Goal: Task Accomplishment & Management: Manage account settings

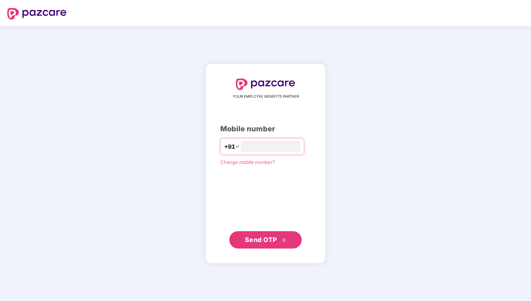
type input "**********"
click at [286, 243] on button "Send OTP" at bounding box center [265, 239] width 72 height 17
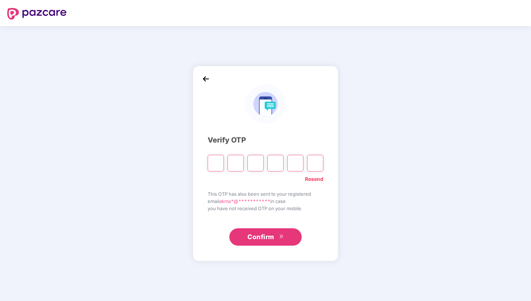
type input "*"
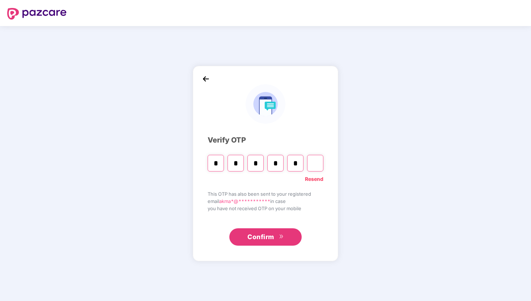
type input "*"
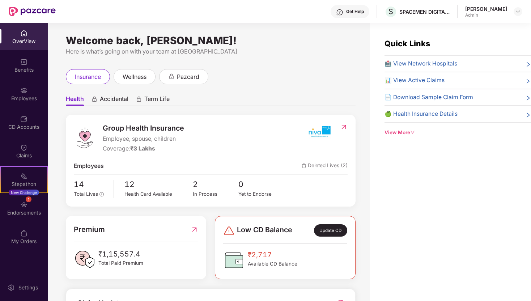
click at [333, 164] on span "Deleted Lives (2)" at bounding box center [325, 166] width 46 height 9
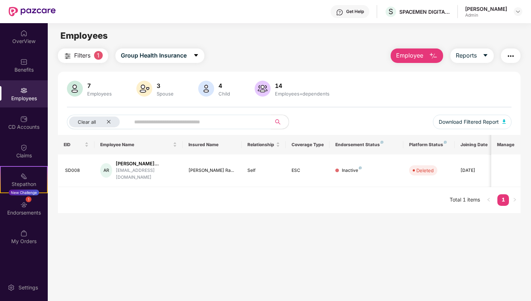
click at [29, 98] on div "Employees" at bounding box center [24, 98] width 48 height 7
click at [28, 41] on div "OverView" at bounding box center [24, 41] width 48 height 7
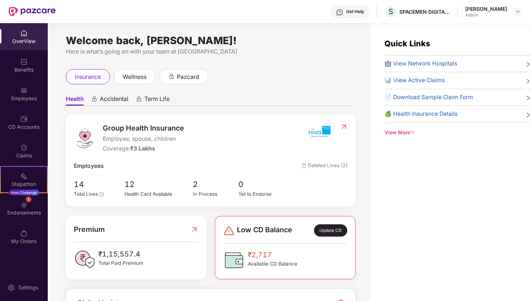
click at [24, 97] on div "Employees" at bounding box center [24, 98] width 48 height 7
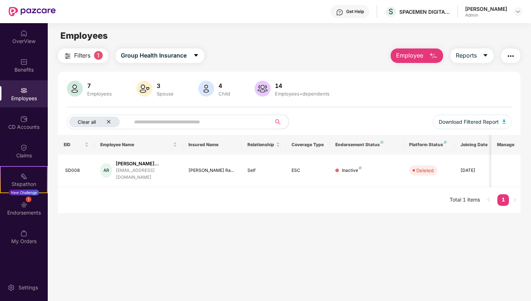
click at [110, 122] on icon "close" at bounding box center [108, 121] width 5 height 5
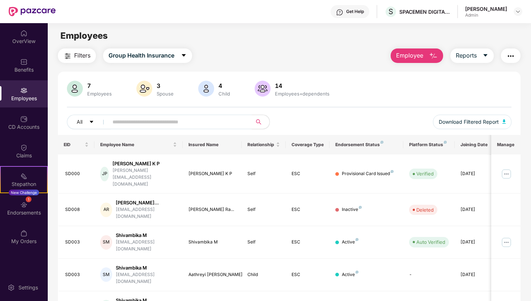
click at [84, 56] on span "Filters" at bounding box center [82, 55] width 16 height 9
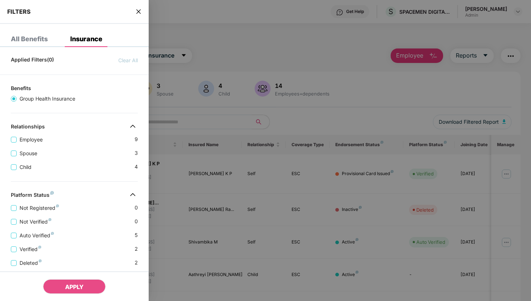
scroll to position [76, 0]
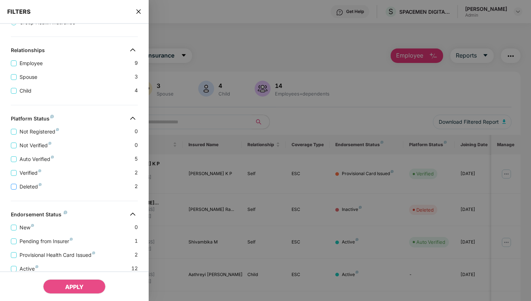
click at [29, 187] on span "Deleted" at bounding box center [31, 187] width 28 height 8
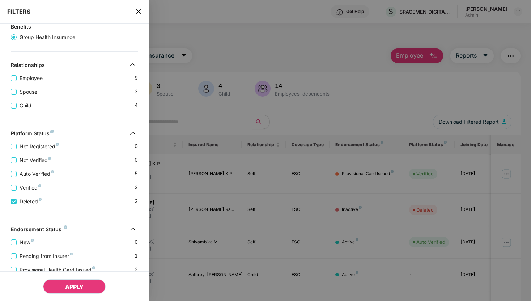
click at [86, 291] on button "APPLY" at bounding box center [74, 286] width 63 height 14
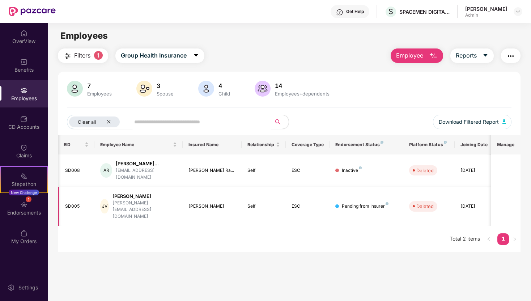
scroll to position [0, 8]
